Goal: Transaction & Acquisition: Download file/media

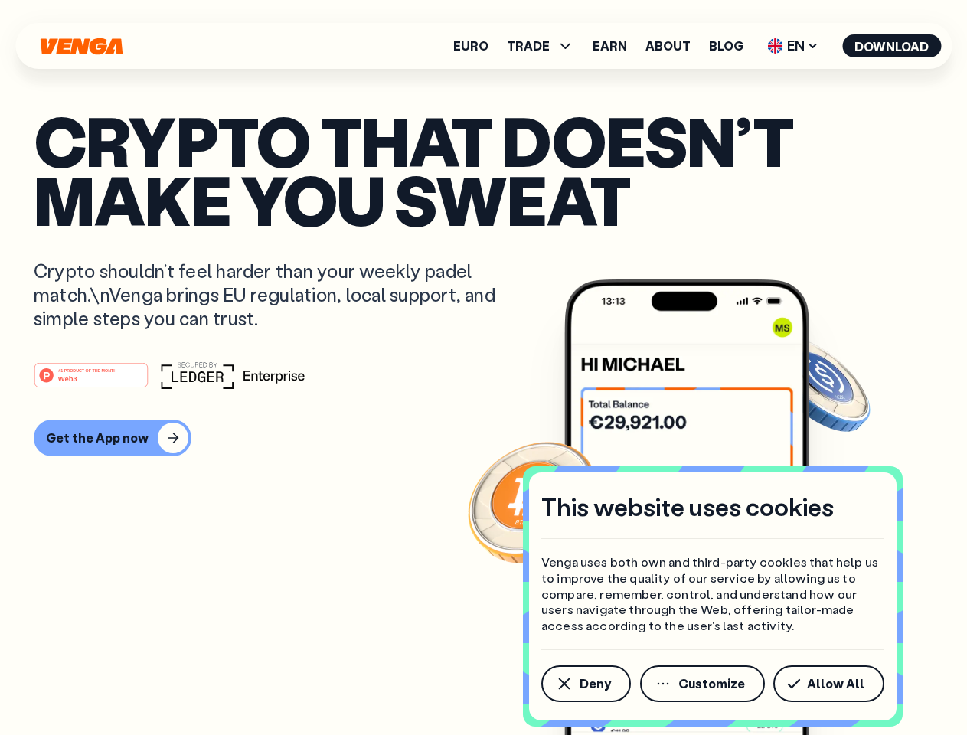
click at [483, 367] on div "#1 PRODUCT OF THE MONTH Web3" at bounding box center [483, 375] width 899 height 28
click at [585, 684] on span "Deny" at bounding box center [594, 683] width 31 height 12
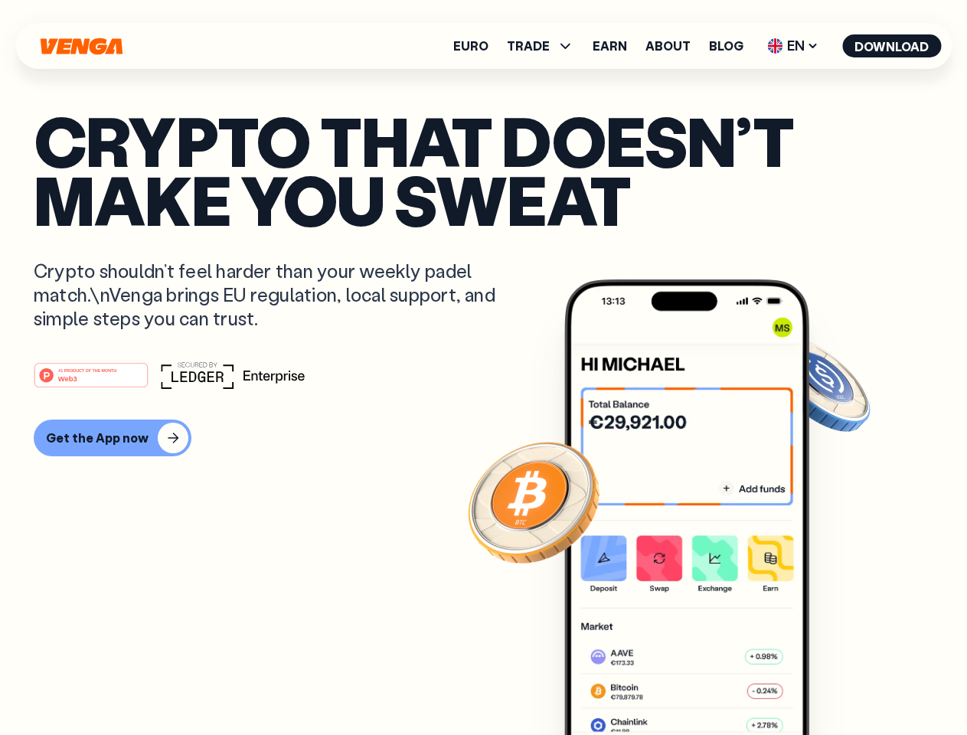
click at [703, 684] on img at bounding box center [686, 535] width 245 height 513
click at [831, 684] on article "Crypto that doesn’t make you sweat Crypto shouldn’t feel harder than your weekl…" at bounding box center [483, 398] width 899 height 574
click at [545, 46] on span "TRADE" at bounding box center [528, 46] width 43 height 12
click at [793, 46] on span "EN" at bounding box center [793, 46] width 62 height 24
click at [892, 46] on button "Download" at bounding box center [891, 45] width 99 height 23
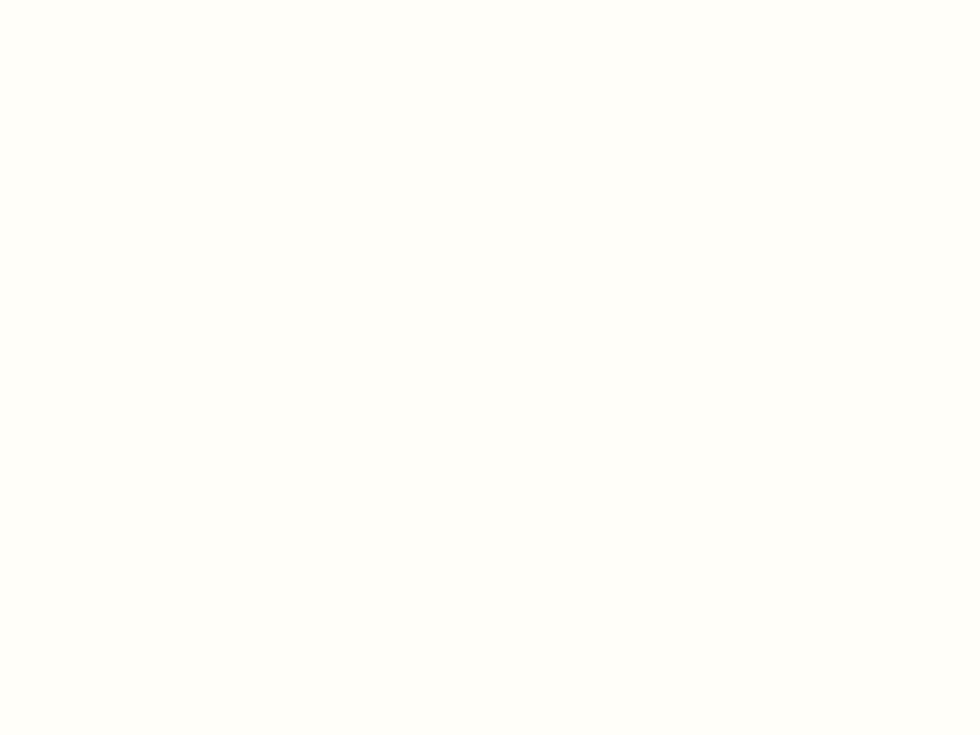
click at [110, 0] on html "This website uses cookies Venga uses both own and third-party cookies that help…" at bounding box center [490, 0] width 980 height 0
click at [93, 0] on html "This website uses cookies Venga uses both own and third-party cookies that help…" at bounding box center [490, 0] width 980 height 0
